Goal: Information Seeking & Learning: Learn about a topic

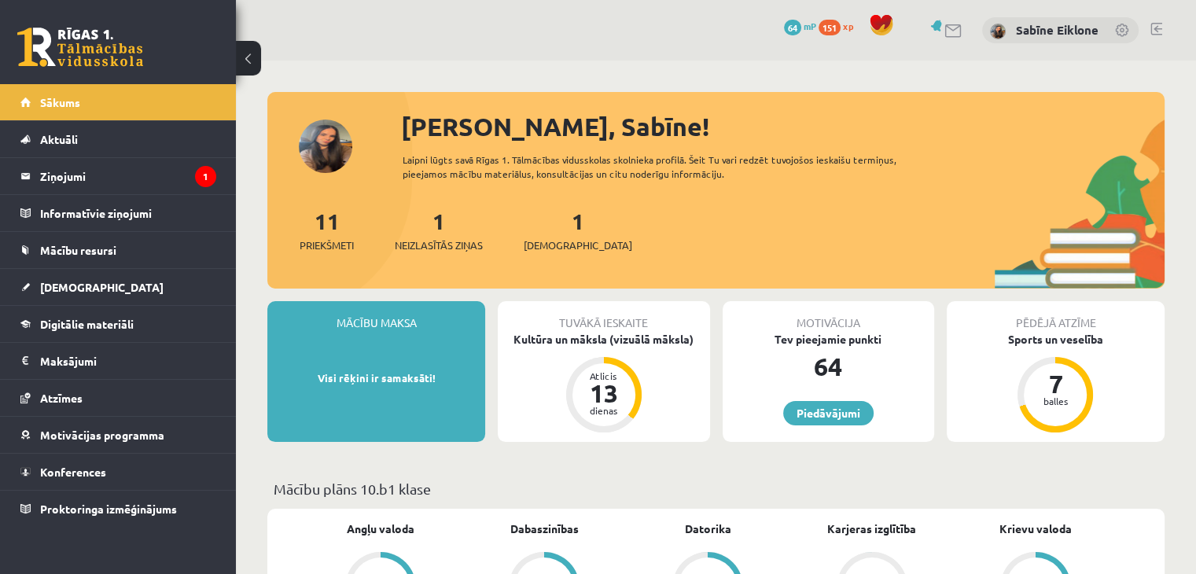
click at [125, 165] on legend "Ziņojumi 1" at bounding box center [128, 176] width 176 height 36
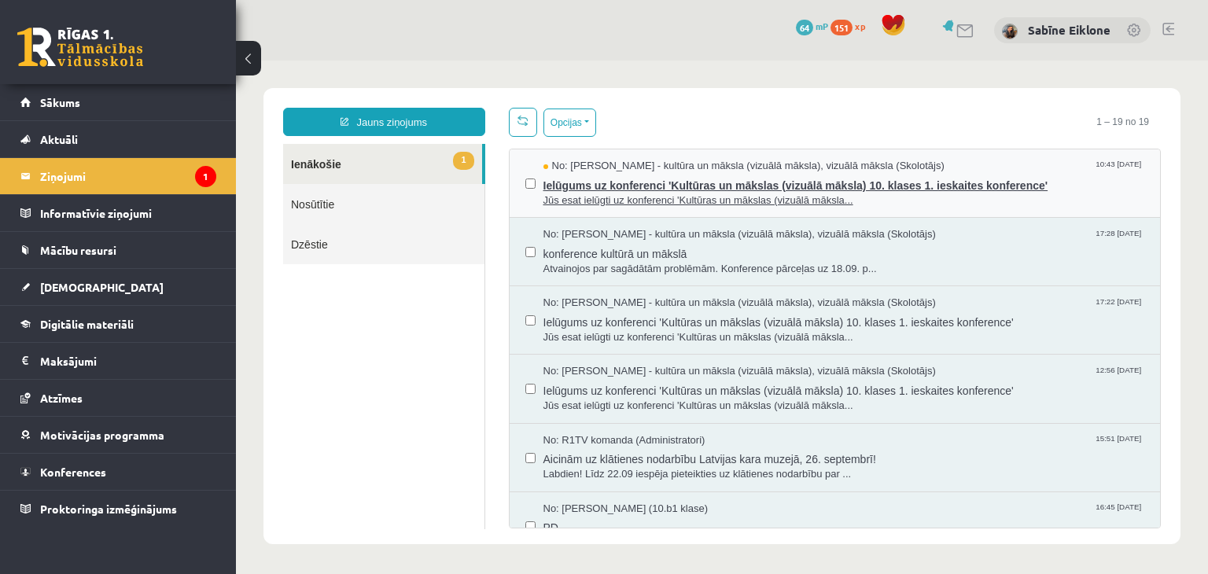
click at [1042, 183] on span "Ielūgums uz konferenci 'Kultūras un mākslas (vizuālā māksla) 10. klases 1. iesk…" at bounding box center [843, 184] width 601 height 20
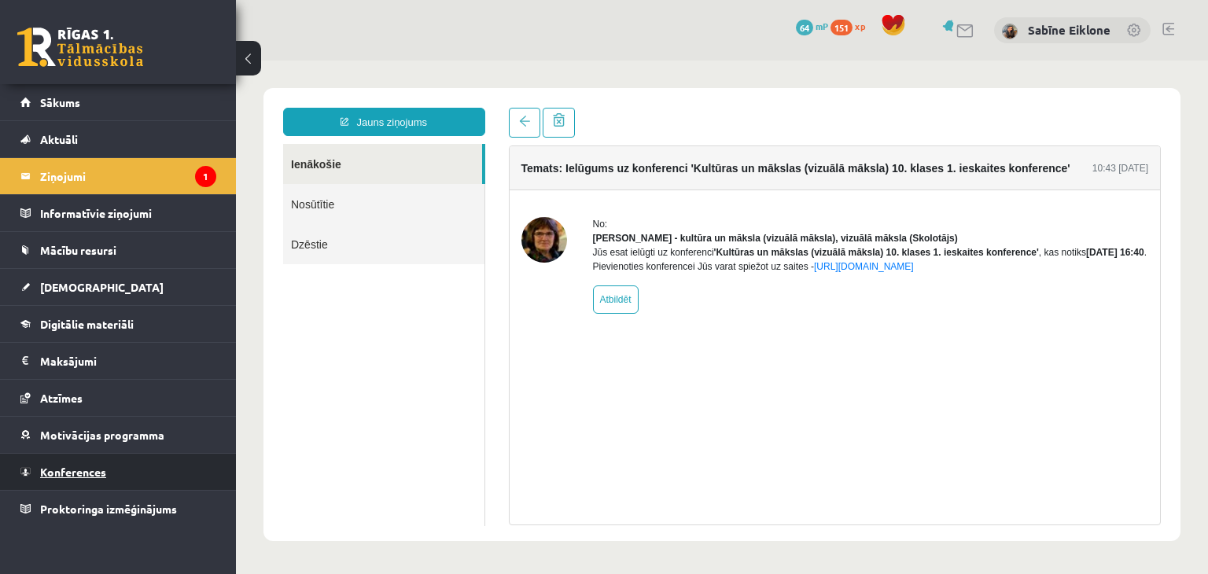
click at [103, 482] on link "Konferences" at bounding box center [118, 472] width 196 height 36
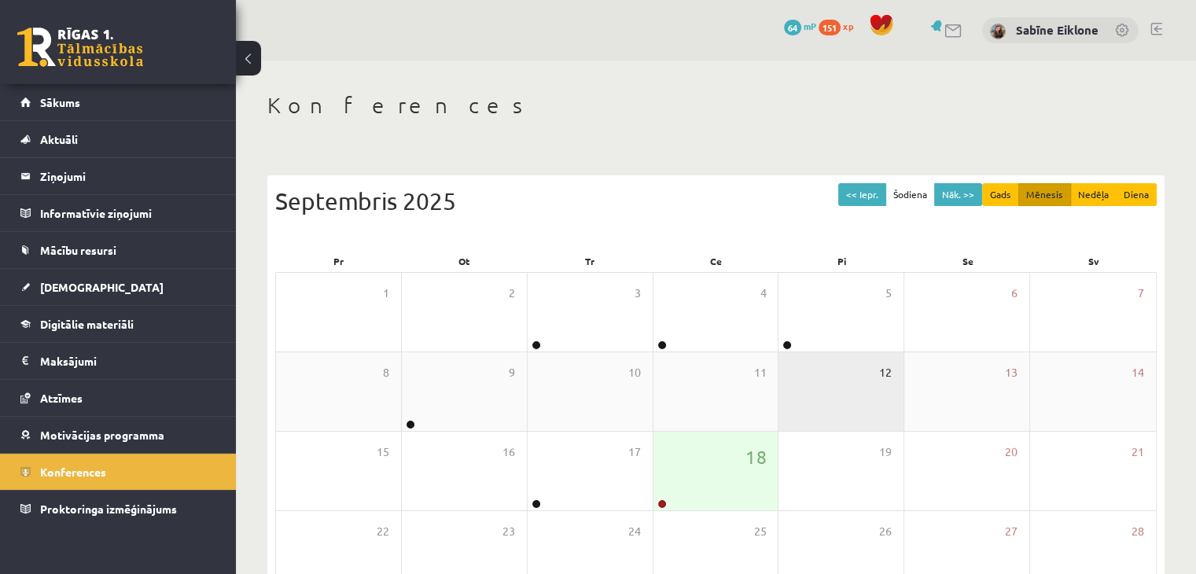
scroll to position [176, 0]
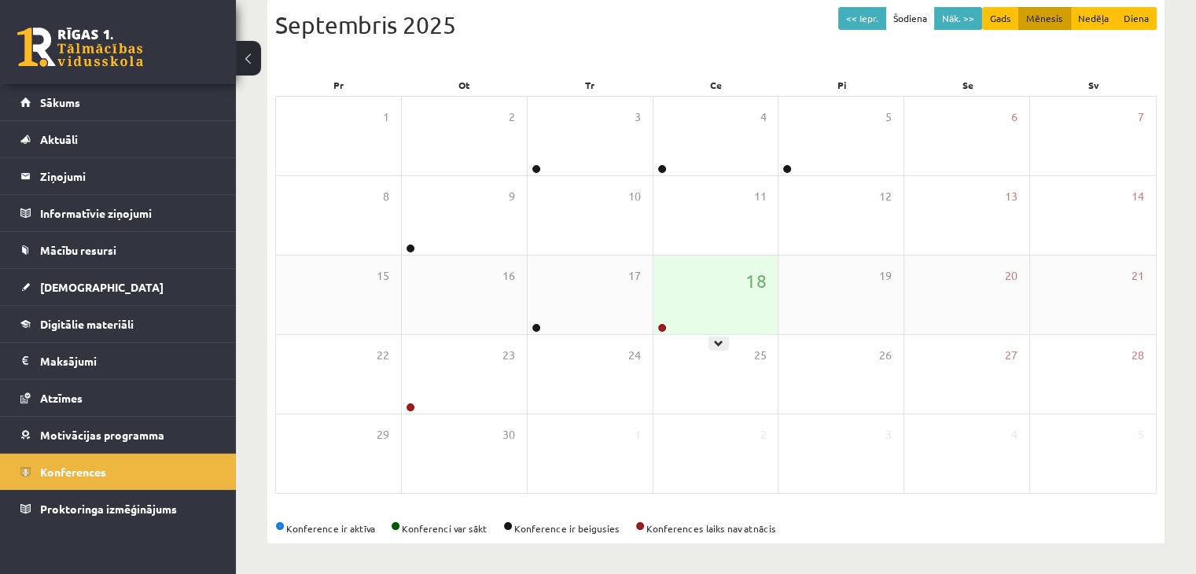
click at [728, 312] on div "18" at bounding box center [715, 295] width 125 height 79
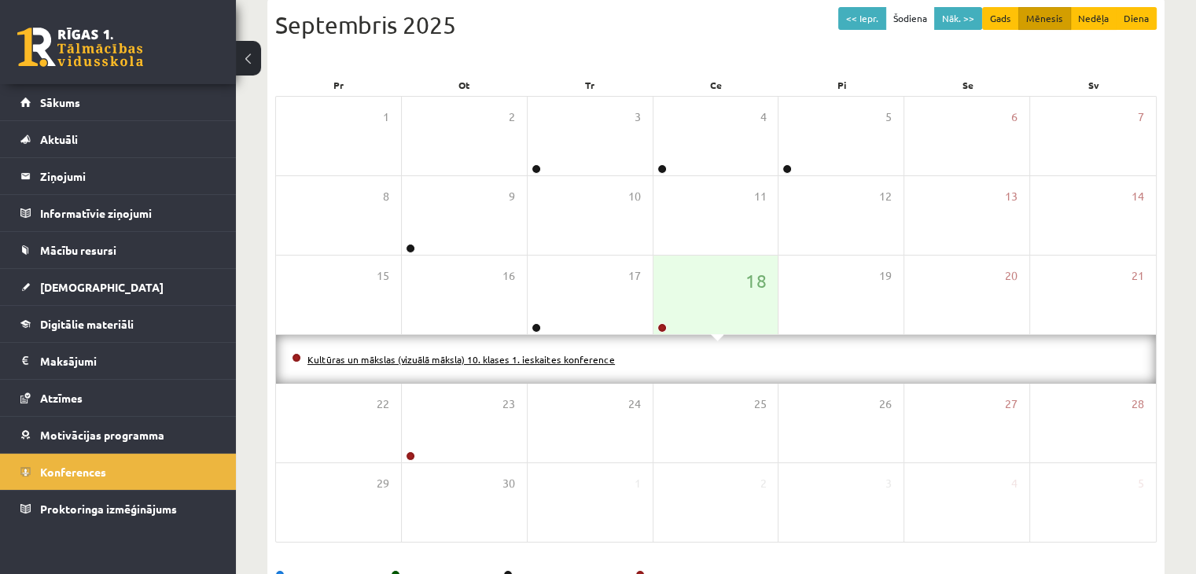
click at [573, 361] on link "Kultūras un mākslas (vizuālā māksla) 10. klases 1. ieskaites konference" at bounding box center [460, 359] width 307 height 13
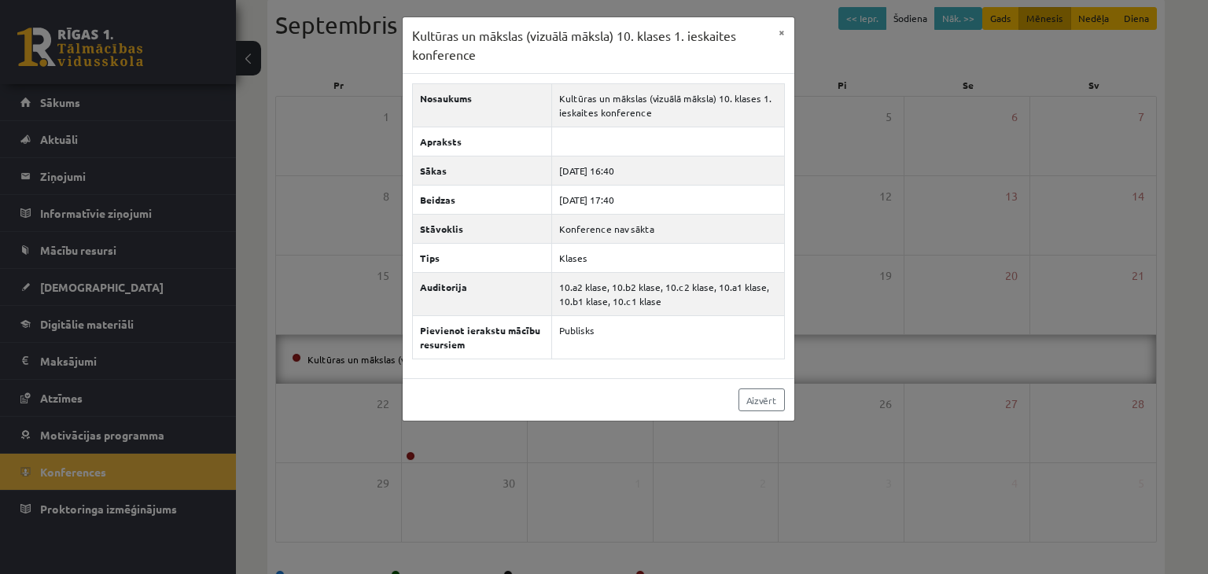
click at [915, 175] on div "Kultūras un mākslas (vizuālā māksla) 10. klases 1. ieskaites konference × Nosau…" at bounding box center [604, 287] width 1208 height 574
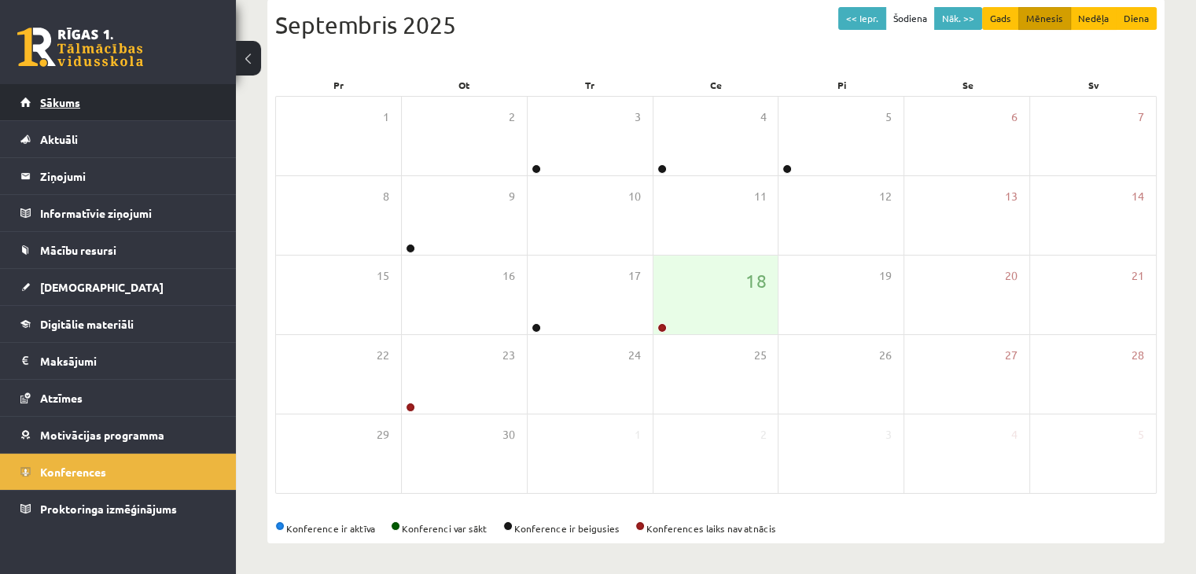
click at [77, 106] on span "Sākums" at bounding box center [60, 102] width 40 height 14
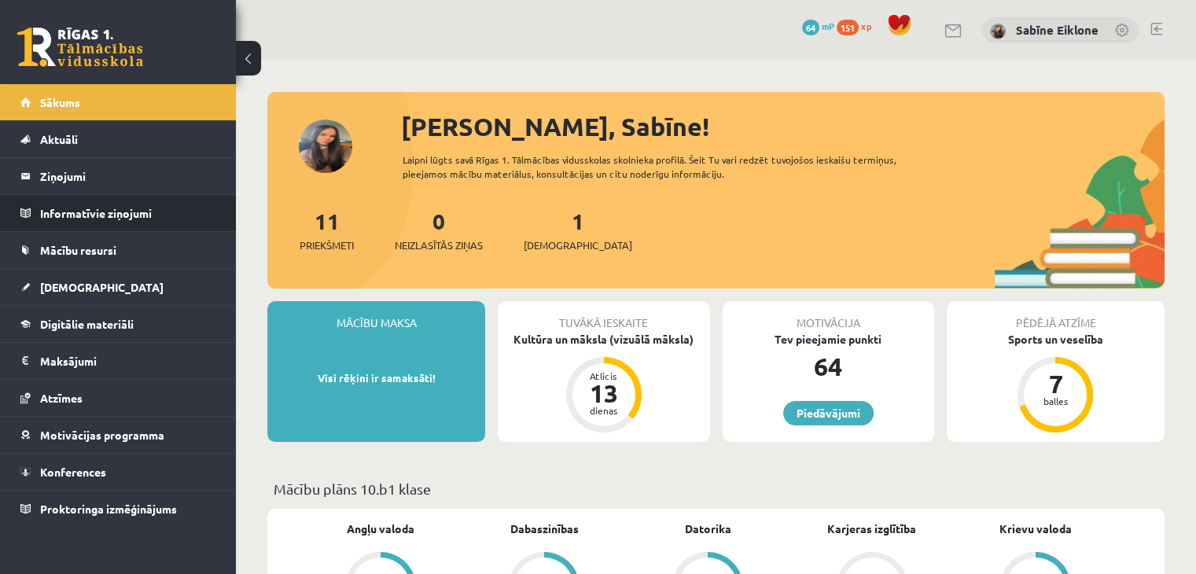
click at [0, 219] on li "Informatīvie ziņojumi 0" at bounding box center [118, 213] width 236 height 38
